Goal: Use online tool/utility: Utilize a website feature to perform a specific function

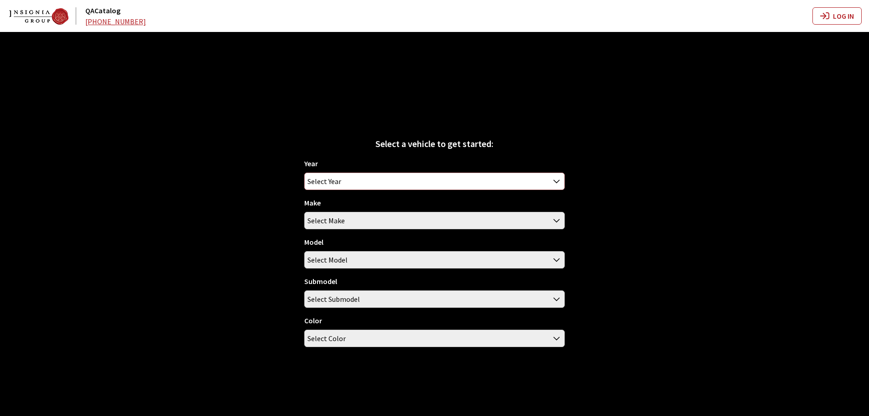
click at [378, 184] on span "Select Year" at bounding box center [435, 181] width 260 height 16
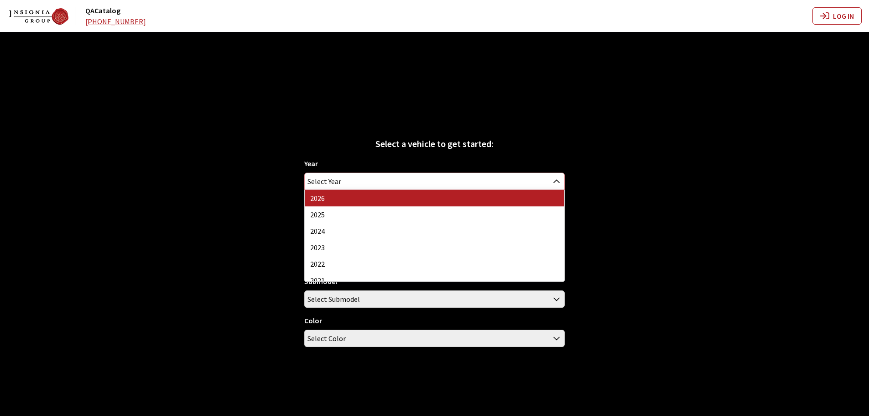
select select "44"
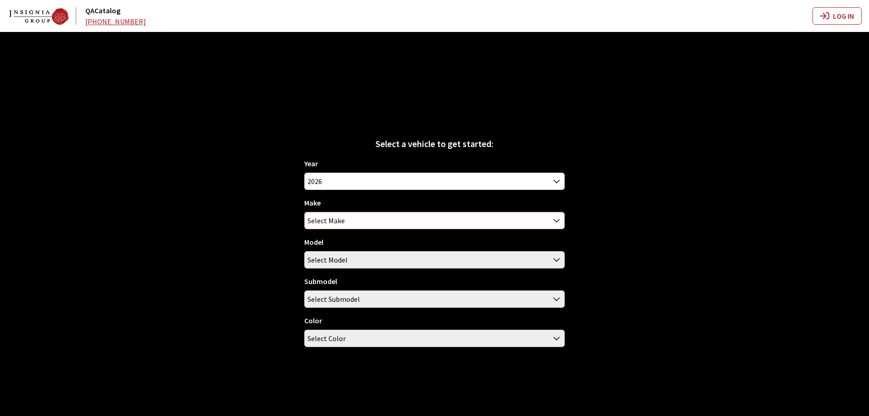
click at [390, 217] on span "Select Make" at bounding box center [435, 220] width 260 height 16
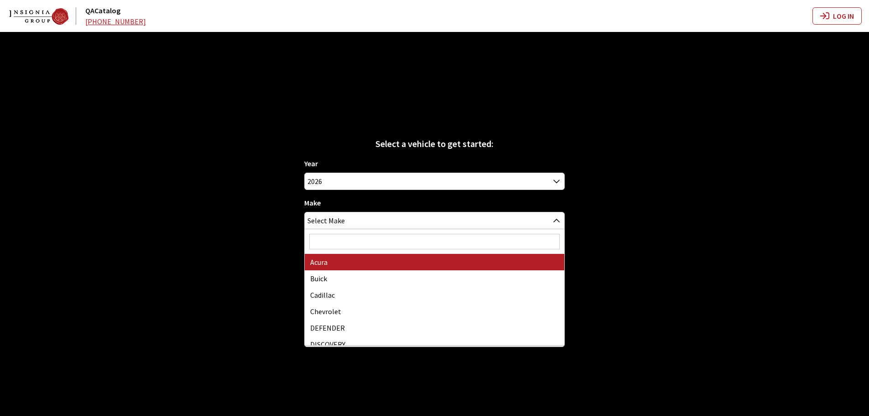
click at [374, 243] on input "Search" at bounding box center [434, 242] width 250 height 16
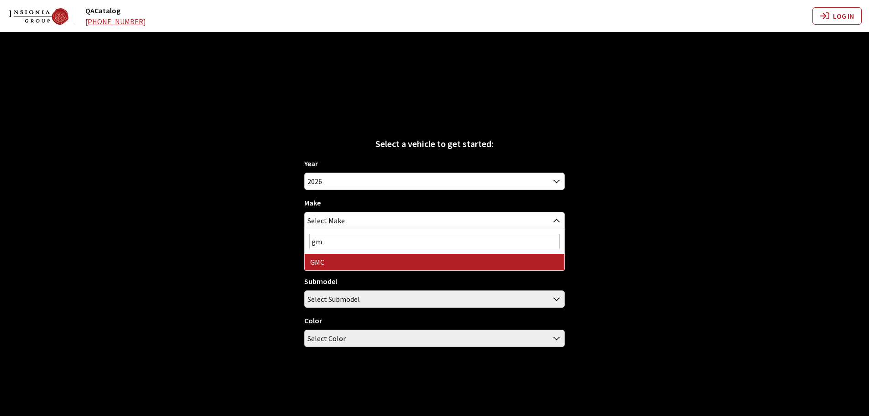
type input "gm"
select select "4"
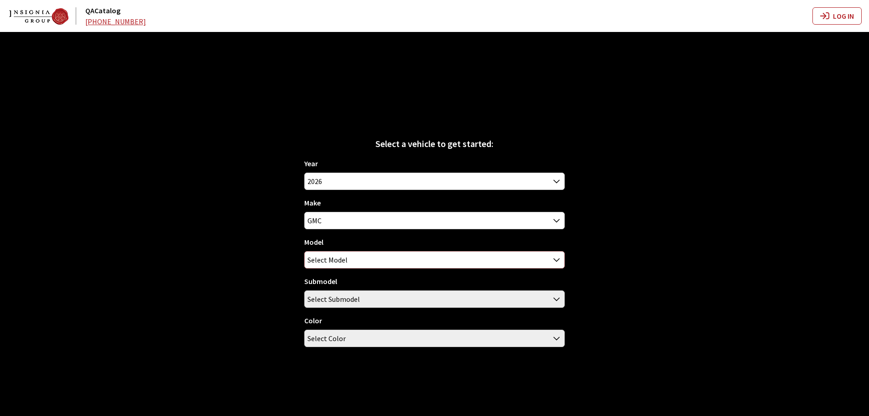
click at [368, 265] on span "Select Model" at bounding box center [435, 259] width 260 height 16
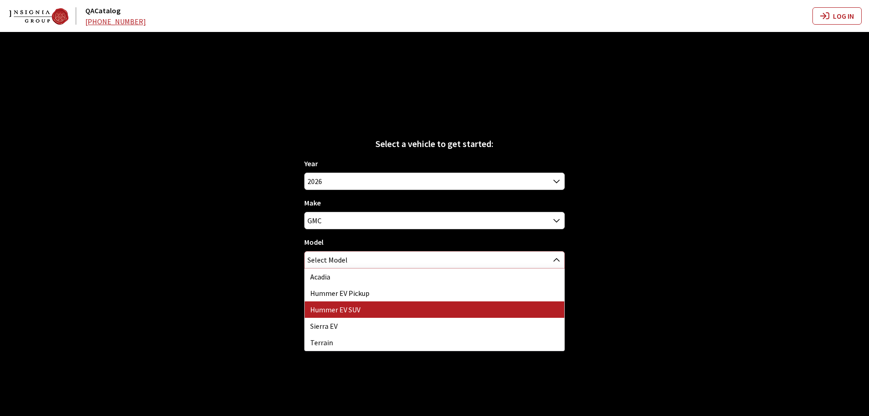
select select "1376"
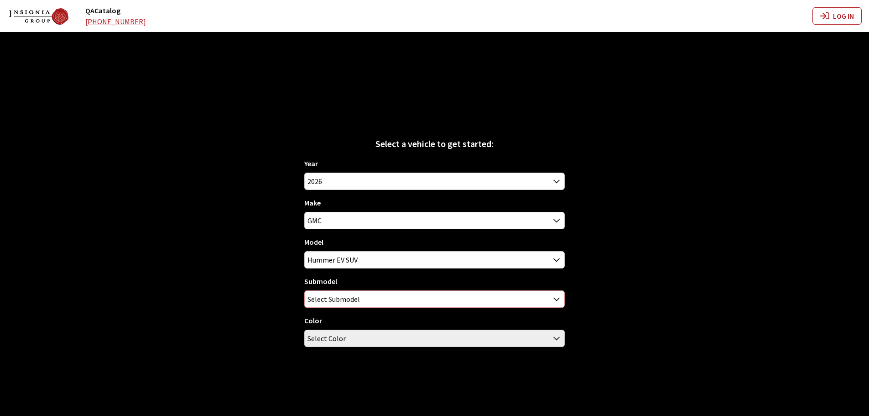
click at [359, 302] on span "Select Submodel" at bounding box center [334, 299] width 52 height 16
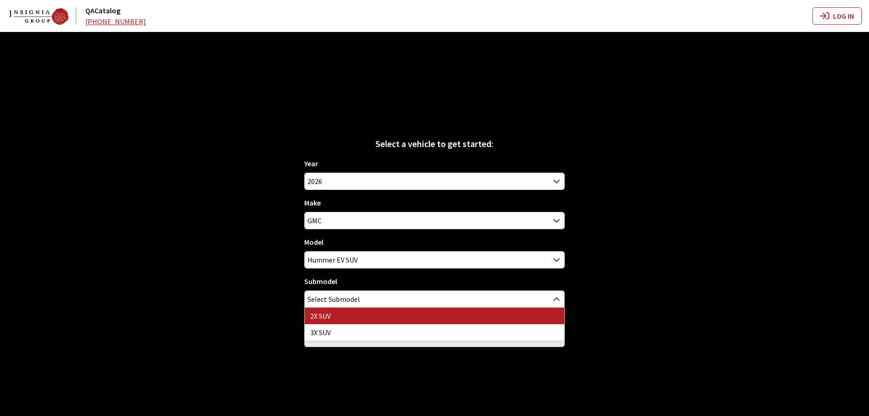
select select "4444"
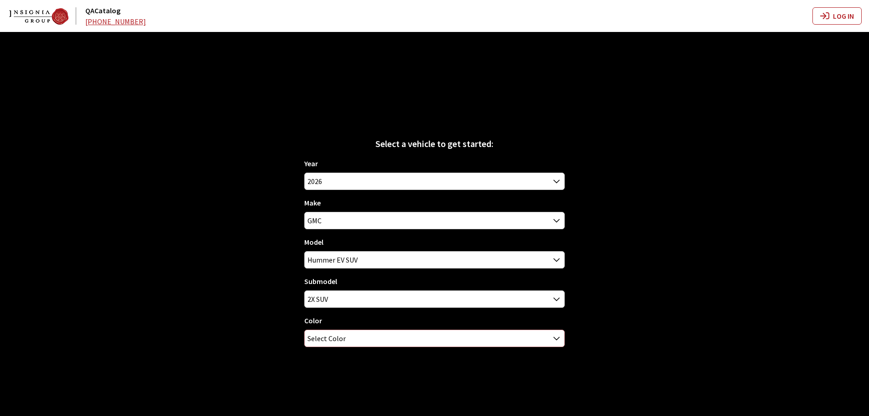
click at [353, 335] on span "Select Color" at bounding box center [435, 338] width 260 height 16
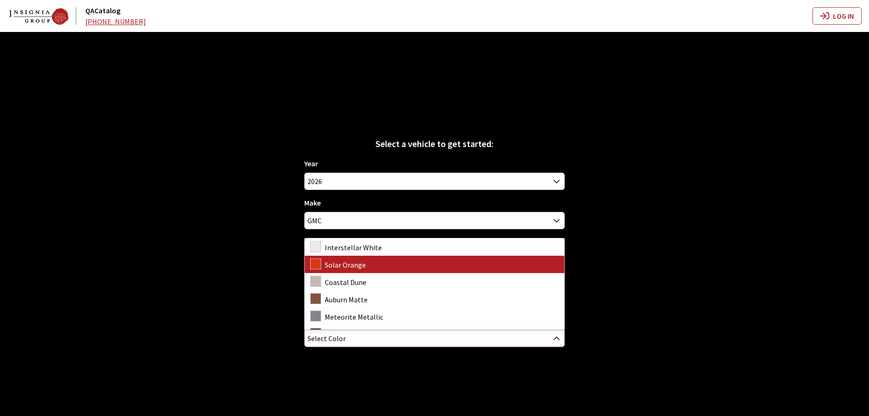
select select "6191"
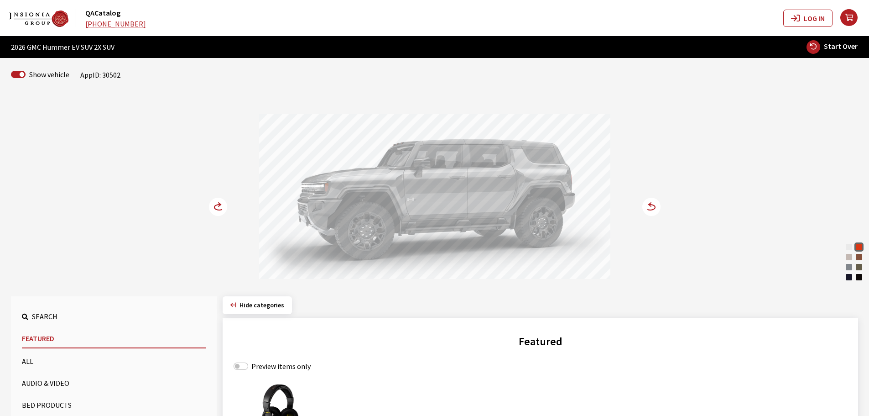
click at [220, 207] on circle at bounding box center [218, 207] width 18 height 18
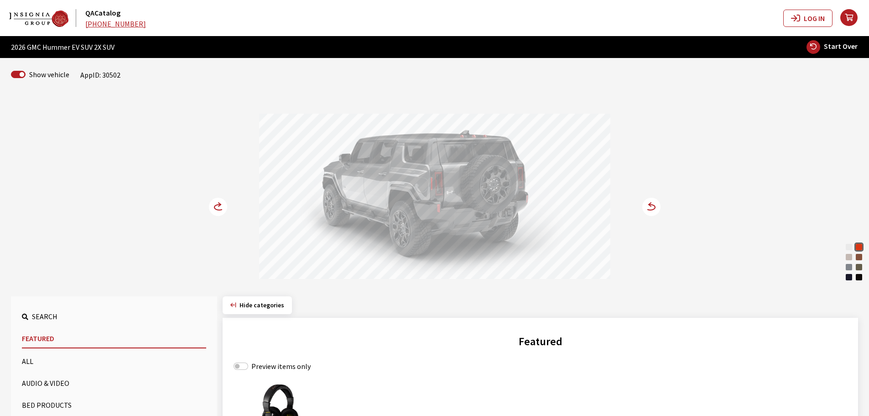
click at [220, 207] on circle at bounding box center [218, 207] width 18 height 18
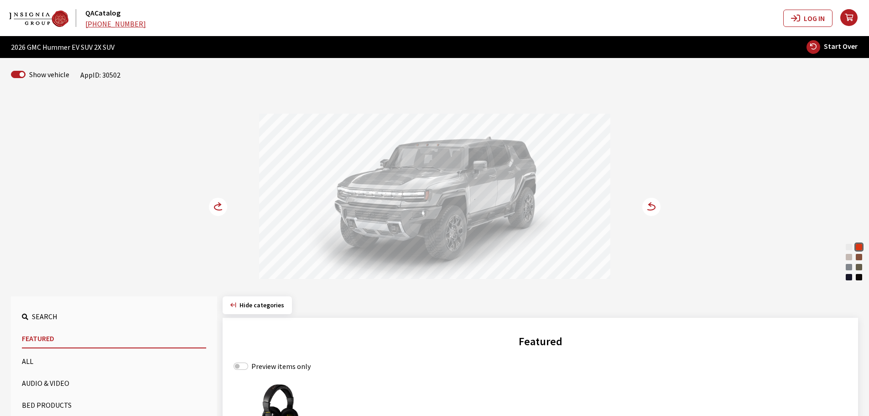
click at [218, 205] on circle at bounding box center [218, 207] width 18 height 18
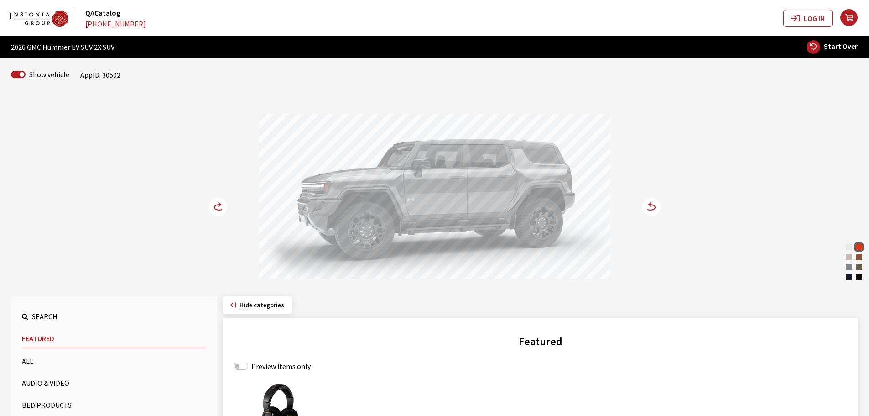
click at [216, 203] on circle at bounding box center [218, 207] width 18 height 18
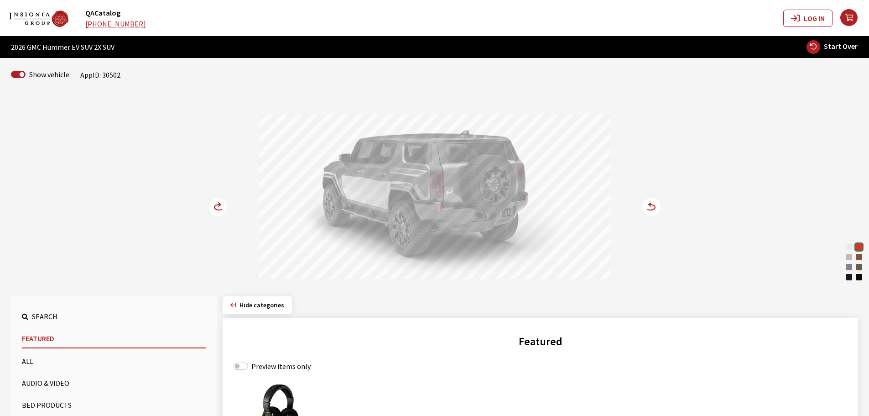
click at [830, 47] on span "Start Over" at bounding box center [841, 46] width 34 height 9
select select
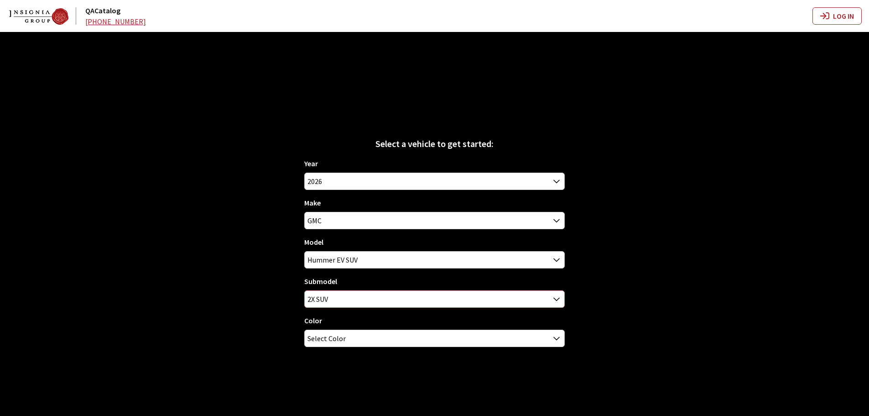
click at [354, 300] on span "2X SUV" at bounding box center [435, 299] width 260 height 16
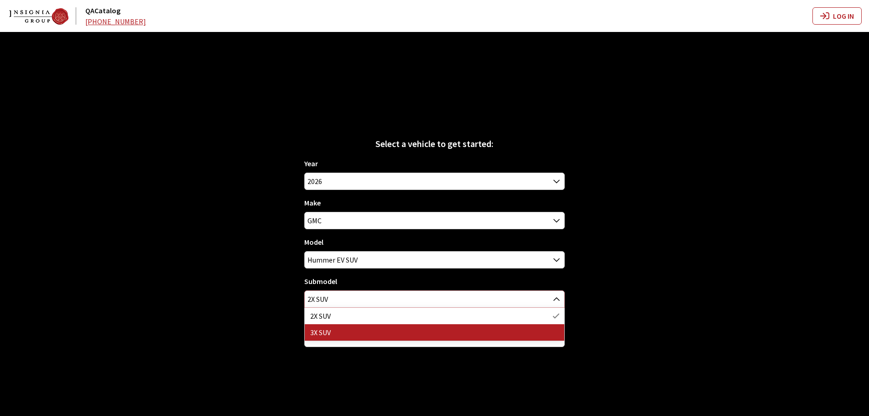
select select "4445"
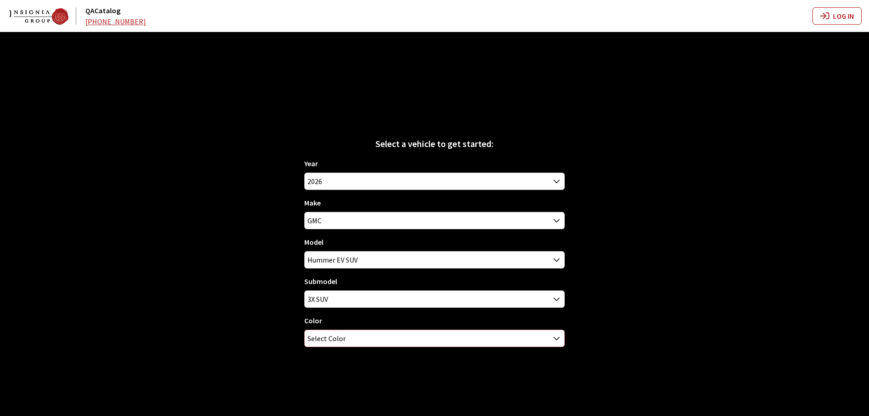
click at [345, 338] on span "Select Color" at bounding box center [435, 338] width 260 height 16
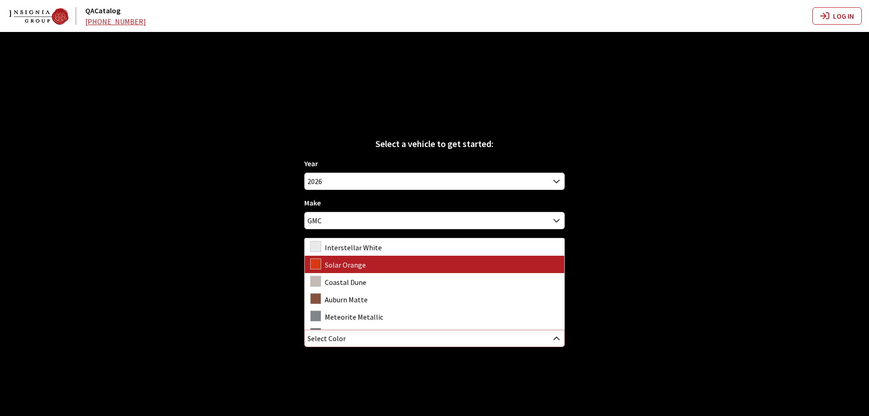
select select "6191"
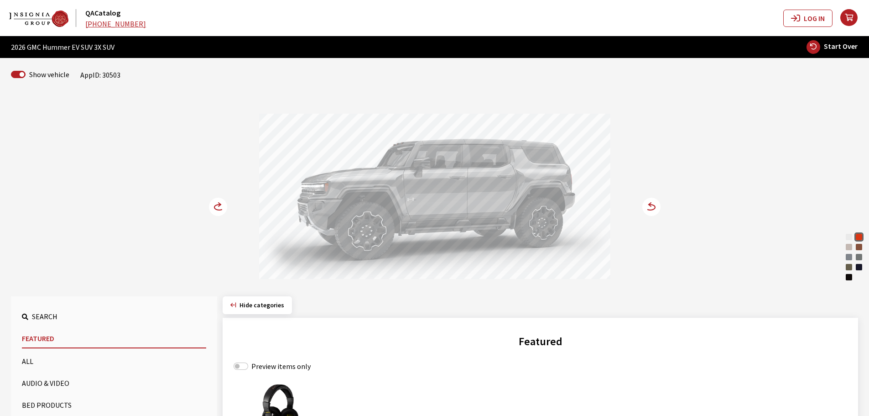
drag, startPoint x: 478, startPoint y: 209, endPoint x: 532, endPoint y: 209, distance: 54.8
click at [532, 209] on div at bounding box center [434, 198] width 351 height 168
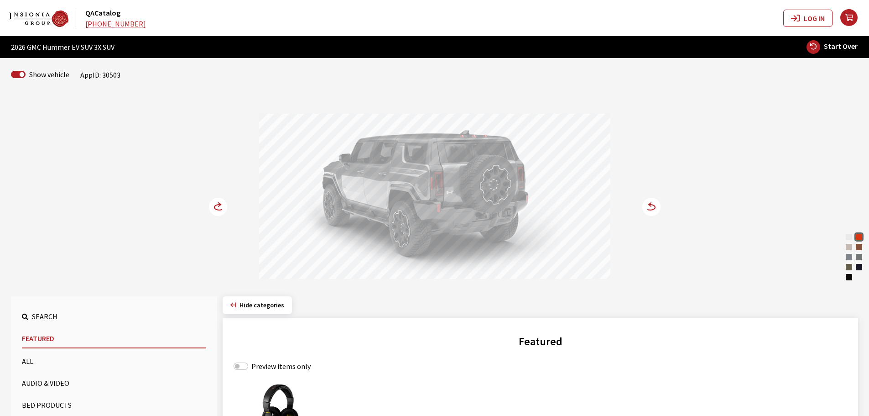
click at [648, 209] on circle at bounding box center [651, 207] width 18 height 18
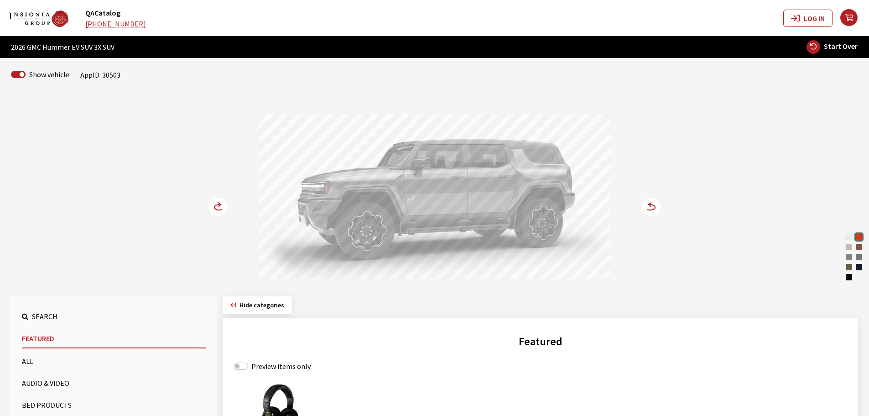
click at [648, 209] on circle at bounding box center [651, 207] width 18 height 18
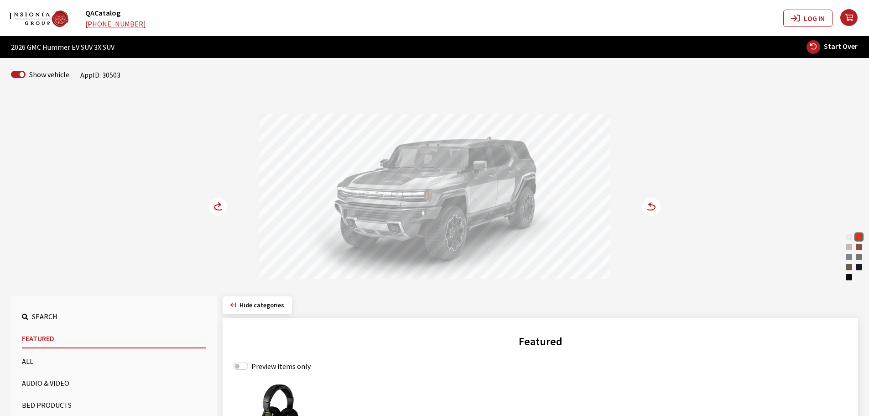
click at [216, 207] on circle at bounding box center [218, 207] width 18 height 18
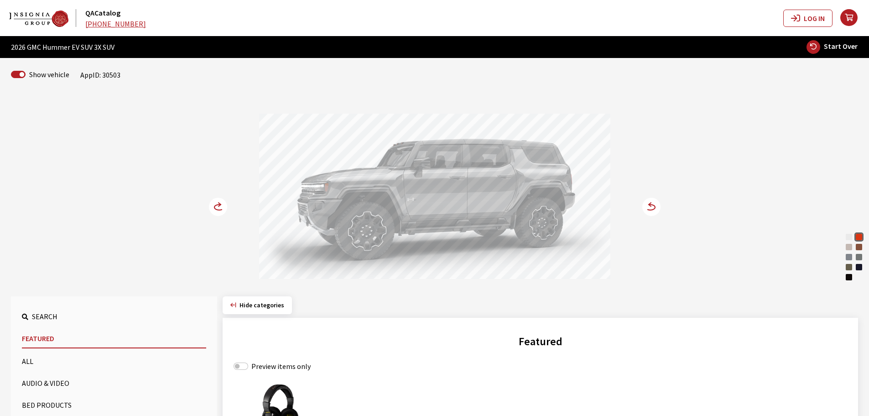
click at [215, 207] on circle at bounding box center [218, 207] width 18 height 18
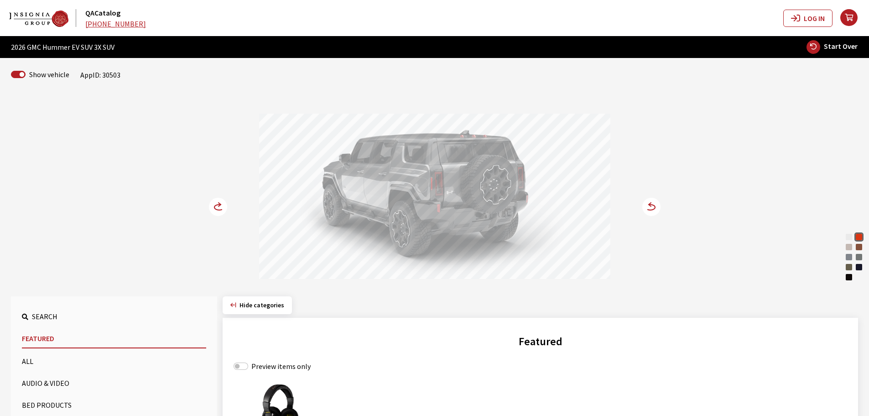
click at [830, 47] on span "Start Over" at bounding box center [841, 46] width 34 height 9
select select
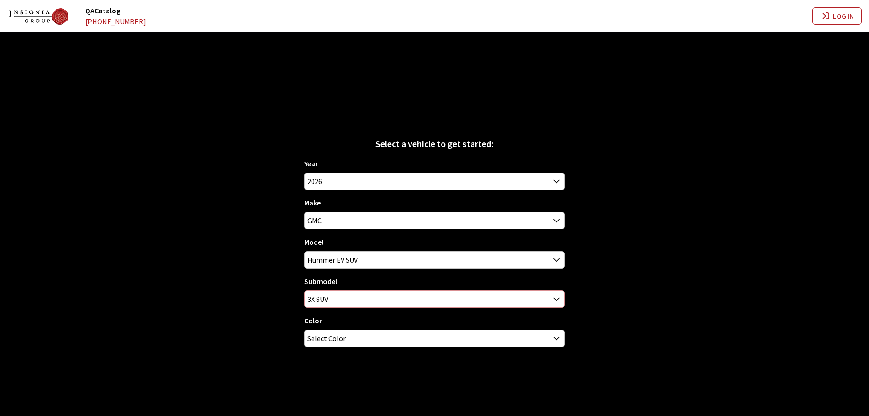
click at [331, 299] on span "3X SUV" at bounding box center [435, 299] width 260 height 16
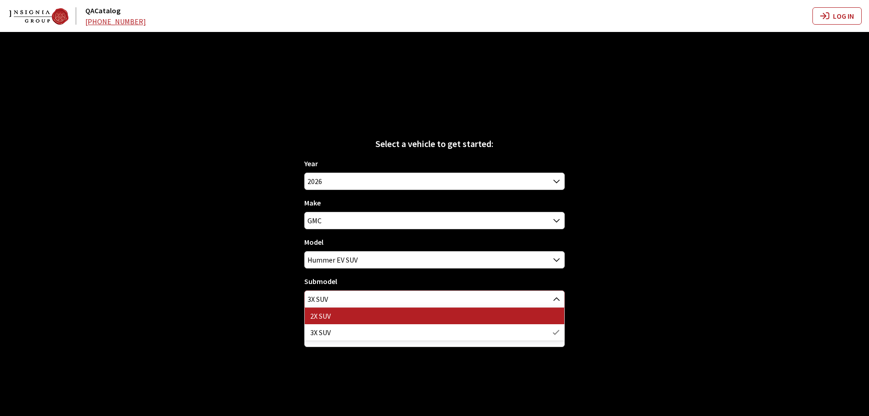
select select "4444"
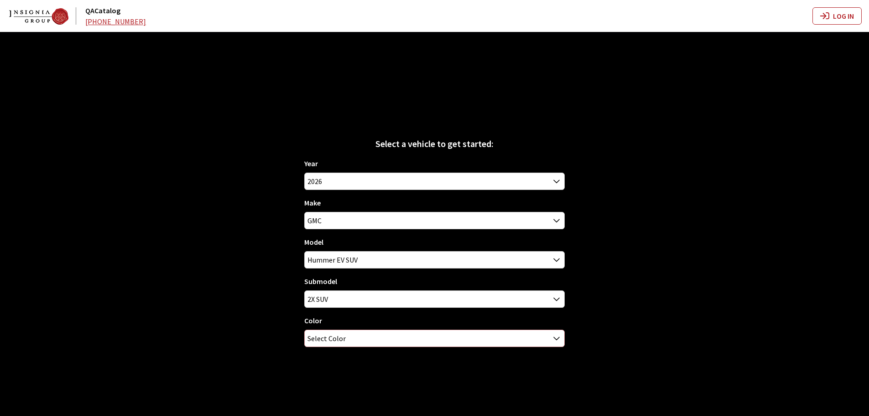
click at [332, 339] on span "Select Color" at bounding box center [327, 338] width 38 height 16
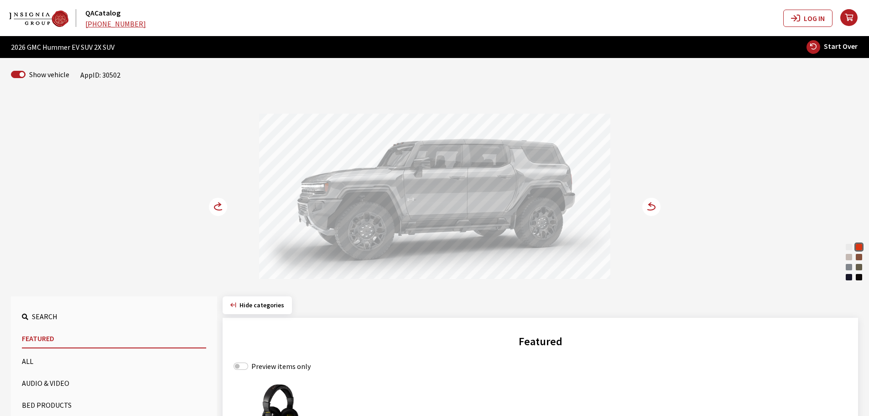
drag, startPoint x: 384, startPoint y: 212, endPoint x: 472, endPoint y: 211, distance: 88.1
click at [472, 211] on div at bounding box center [434, 198] width 351 height 168
drag, startPoint x: 459, startPoint y: 215, endPoint x: 549, endPoint y: 215, distance: 90.3
click at [549, 215] on div at bounding box center [434, 198] width 351 height 168
click at [213, 207] on circle at bounding box center [218, 207] width 18 height 18
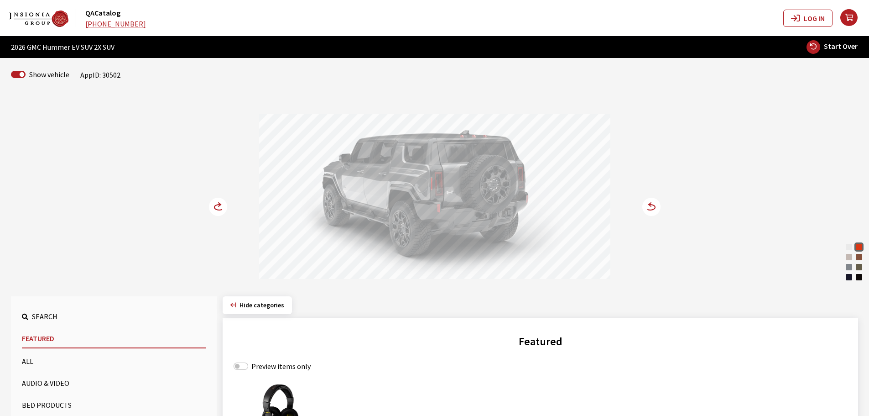
click at [221, 203] on circle at bounding box center [218, 207] width 18 height 18
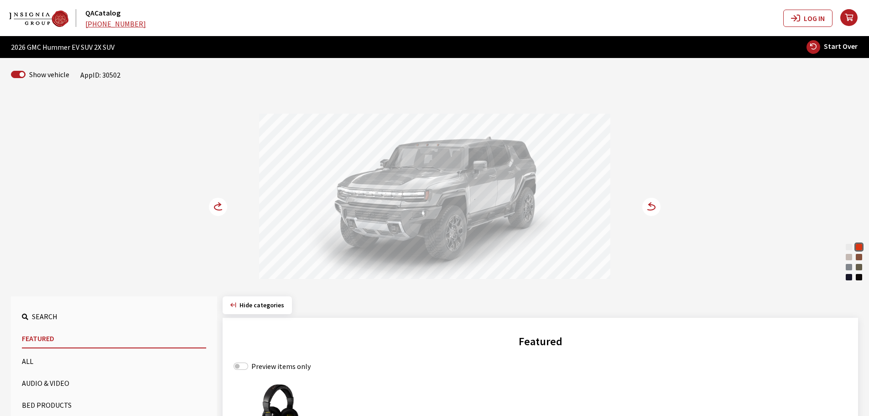
click at [217, 205] on icon at bounding box center [219, 206] width 10 height 5
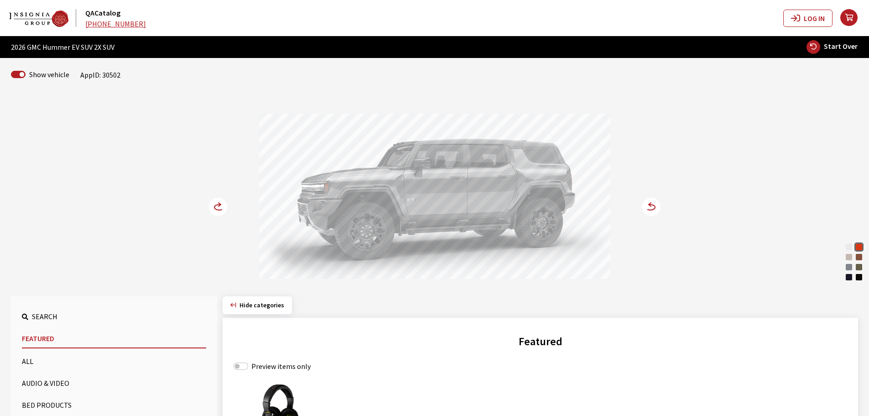
click at [217, 205] on icon at bounding box center [219, 206] width 10 height 5
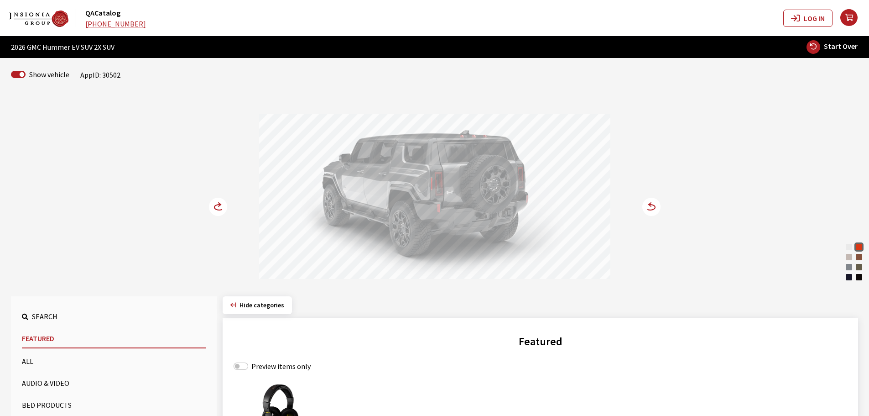
click at [835, 45] on span "Start Over" at bounding box center [841, 46] width 34 height 9
select select
